Goal: Information Seeking & Learning: Find specific page/section

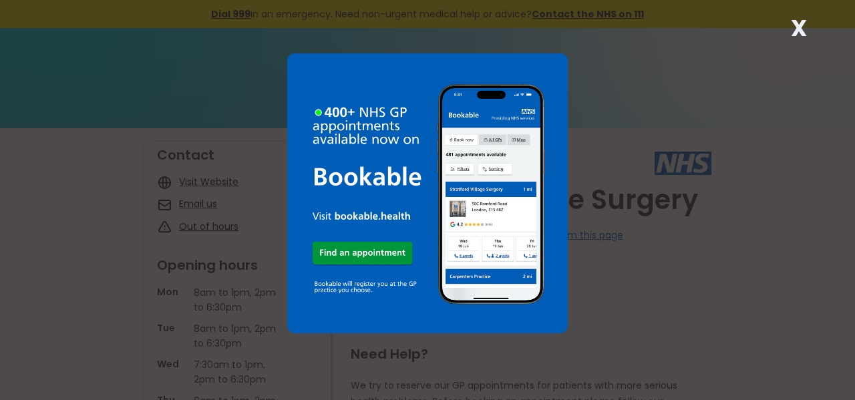
click at [43, 275] on div "X" at bounding box center [427, 200] width 855 height 400
click at [815, 30] on div "X" at bounding box center [427, 200] width 855 height 400
click at [789, 36] on div "X" at bounding box center [799, 33] width 27 height 27
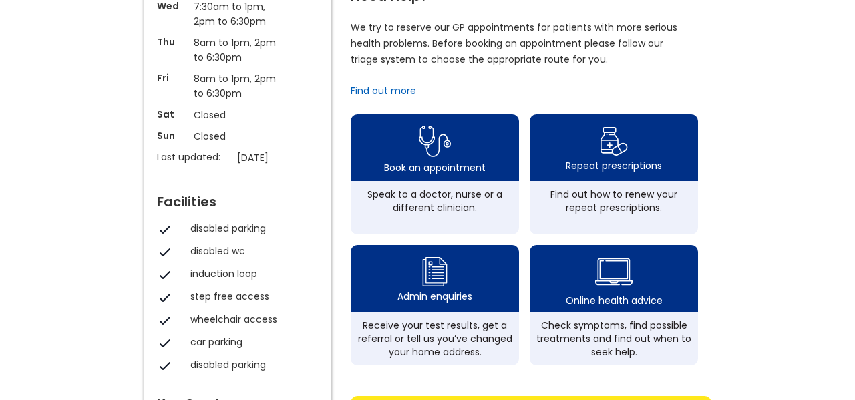
scroll to position [360, 0]
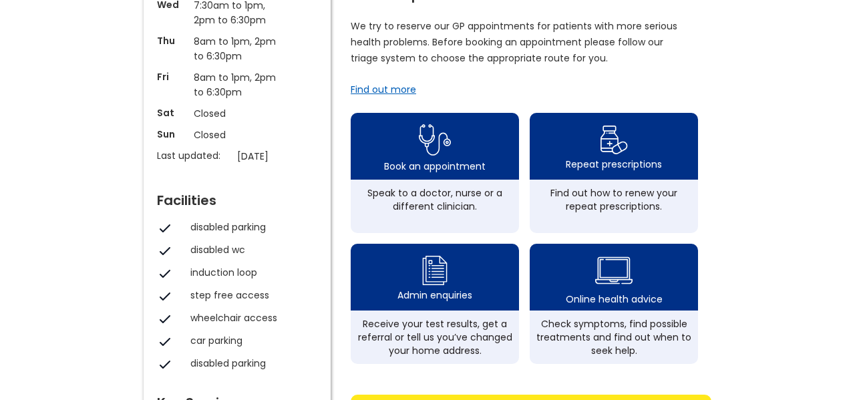
click at [164, 235] on img at bounding box center [165, 229] width 16 height 16
click at [213, 232] on div "disabled parking" at bounding box center [250, 227] width 120 height 13
click at [142, 214] on div "Welcome to [GEOGRAPHIC_DATA] Surgery Do you work at this practice? Click here t…" at bounding box center [427, 271] width 581 height 978
click at [237, 233] on div "disabled parking" at bounding box center [237, 229] width 174 height 16
drag, startPoint x: 314, startPoint y: 259, endPoint x: 257, endPoint y: 223, distance: 67.7
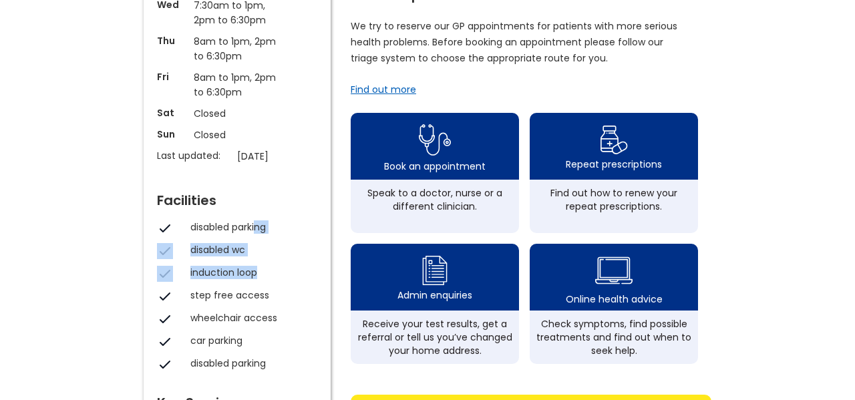
click at [257, 223] on div "disabled parking disabled wc induction loop step free access wheelchair access" at bounding box center [237, 274] width 160 height 107
click at [55, 332] on div "Welcome to [GEOGRAPHIC_DATA] Surgery Do you work at this practice? Click here t…" at bounding box center [427, 288] width 855 height 1039
click at [161, 224] on img at bounding box center [165, 229] width 16 height 16
click at [168, 227] on img at bounding box center [165, 229] width 16 height 16
click at [202, 230] on div "disabled parking" at bounding box center [250, 227] width 120 height 13
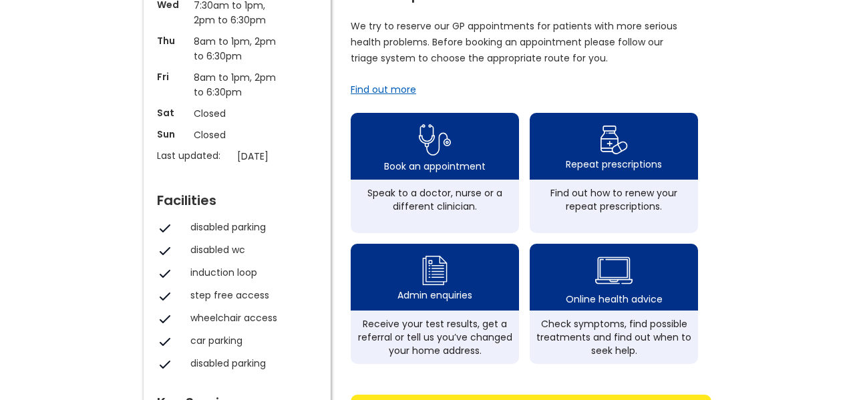
click at [223, 215] on div "Facilities disabled parking disabled wc induction loop step free access wheelch…" at bounding box center [237, 280] width 160 height 186
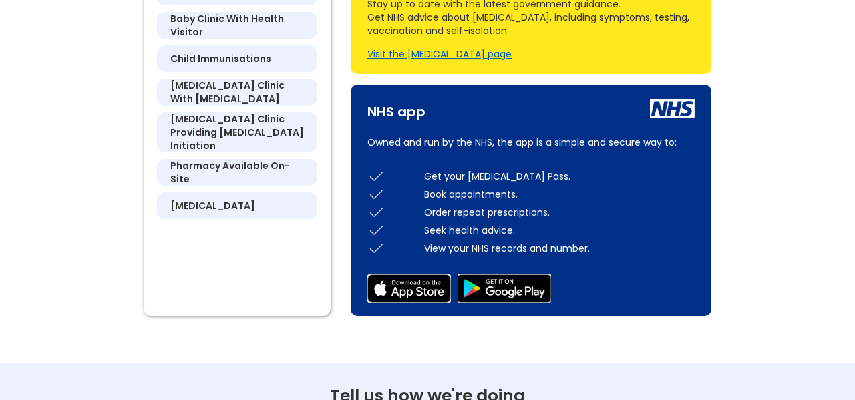
scroll to position [805, 0]
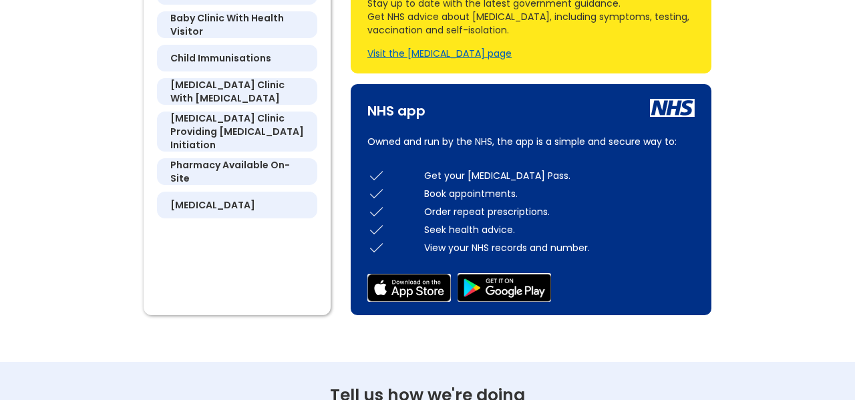
click at [479, 221] on div "Order repeat prescriptions." at bounding box center [531, 211] width 341 height 18
click at [585, 176] on div "NHS app Owned and run by the NHS, the app is a simple and secure way to: Get yo…" at bounding box center [531, 199] width 361 height 231
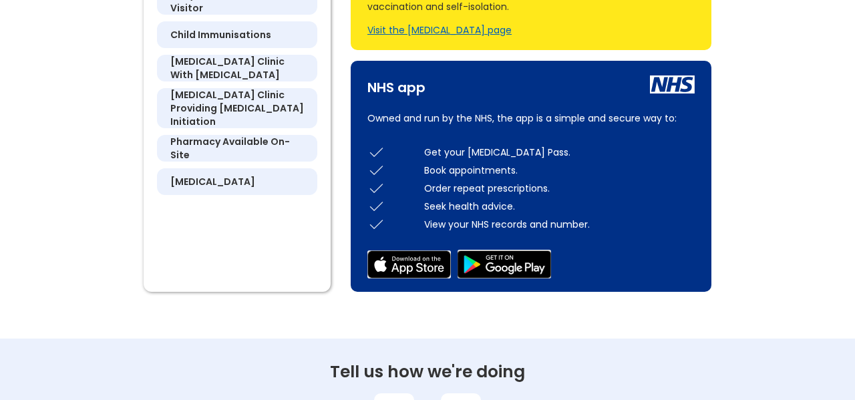
scroll to position [832, 0]
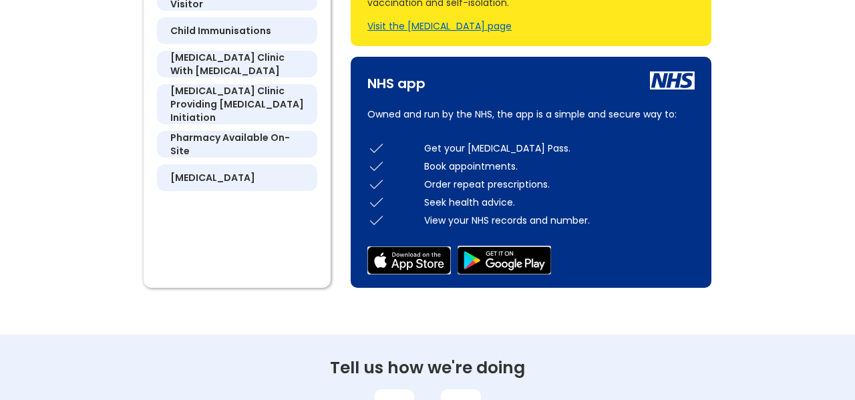
click at [499, 275] on img at bounding box center [505, 260] width 94 height 29
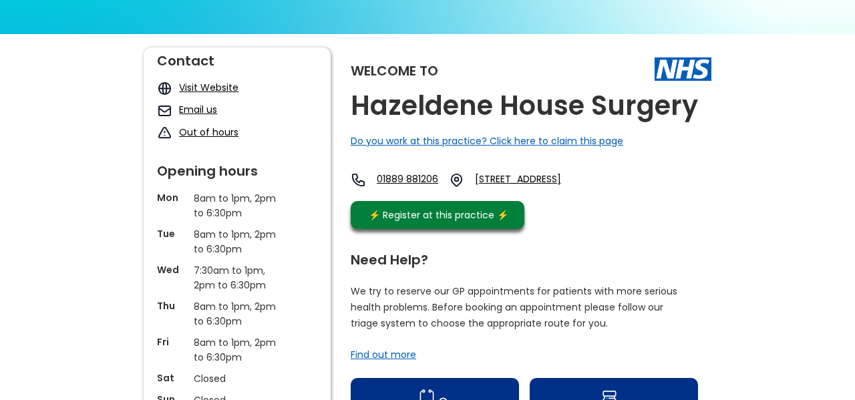
scroll to position [0, 0]
